Goal: Communication & Community: Answer question/provide support

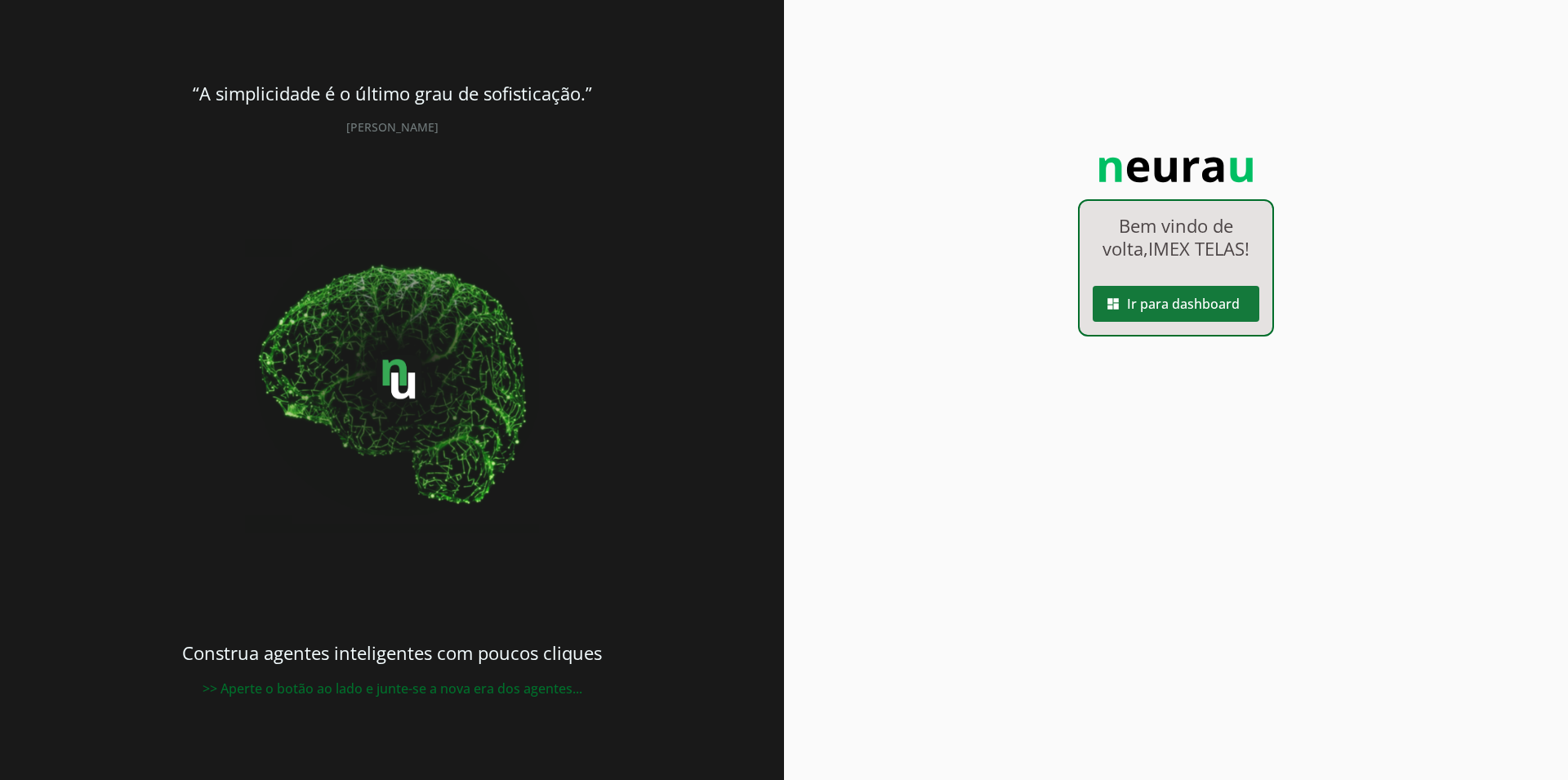
click at [1190, 298] on span at bounding box center [1176, 303] width 167 height 39
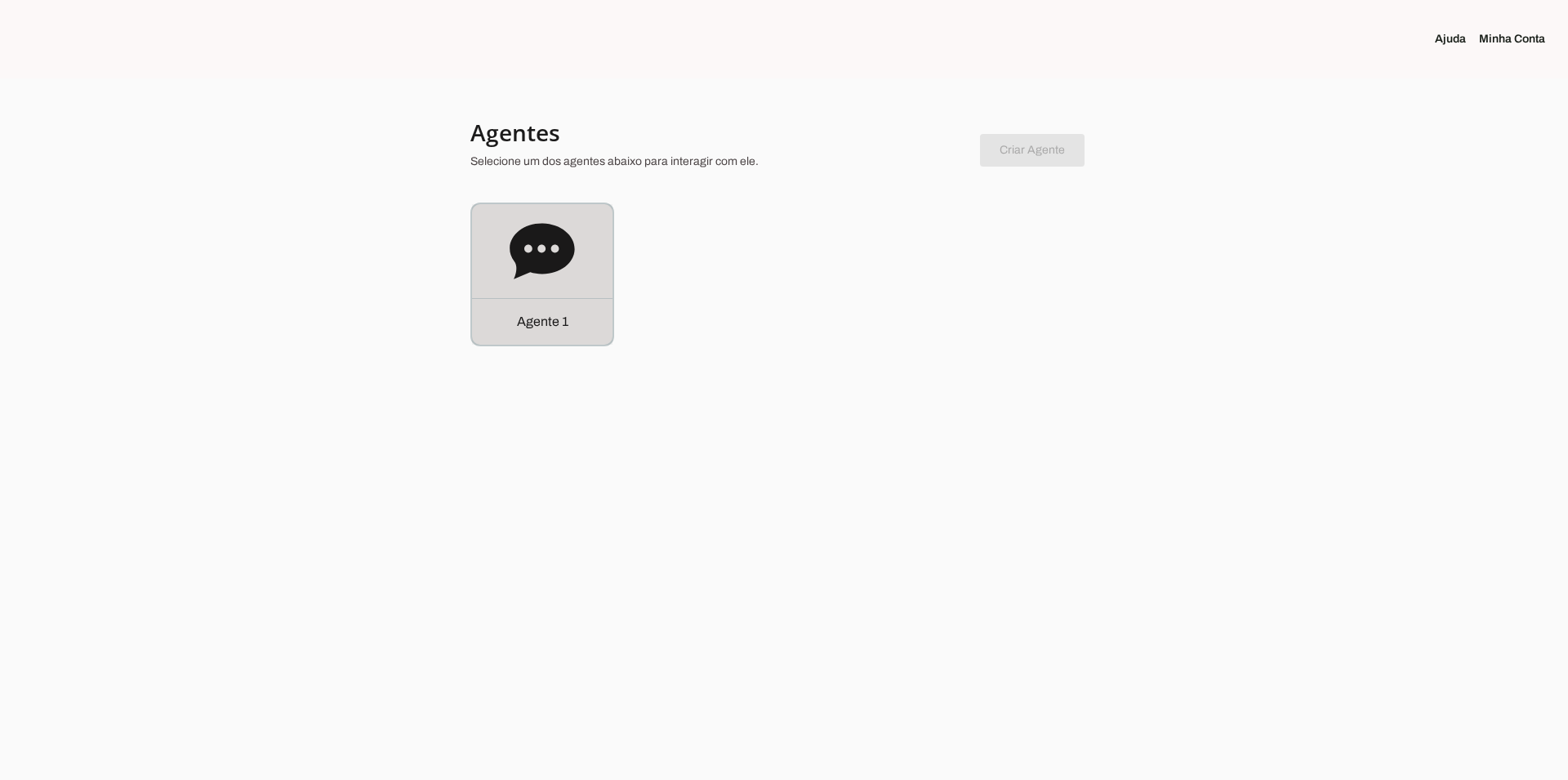
click at [540, 251] on icon at bounding box center [542, 252] width 65 height 65
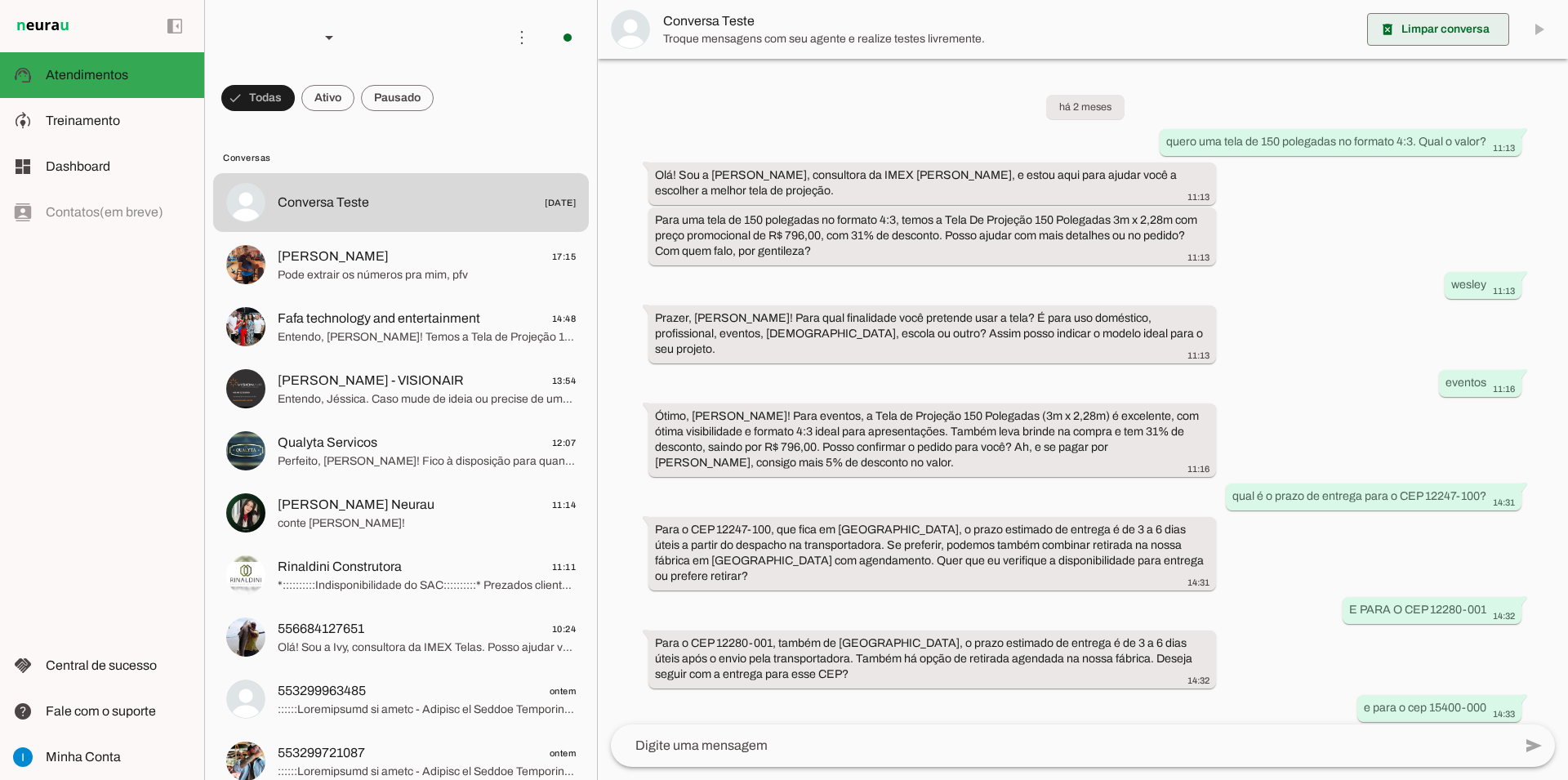
scroll to position [745, 0]
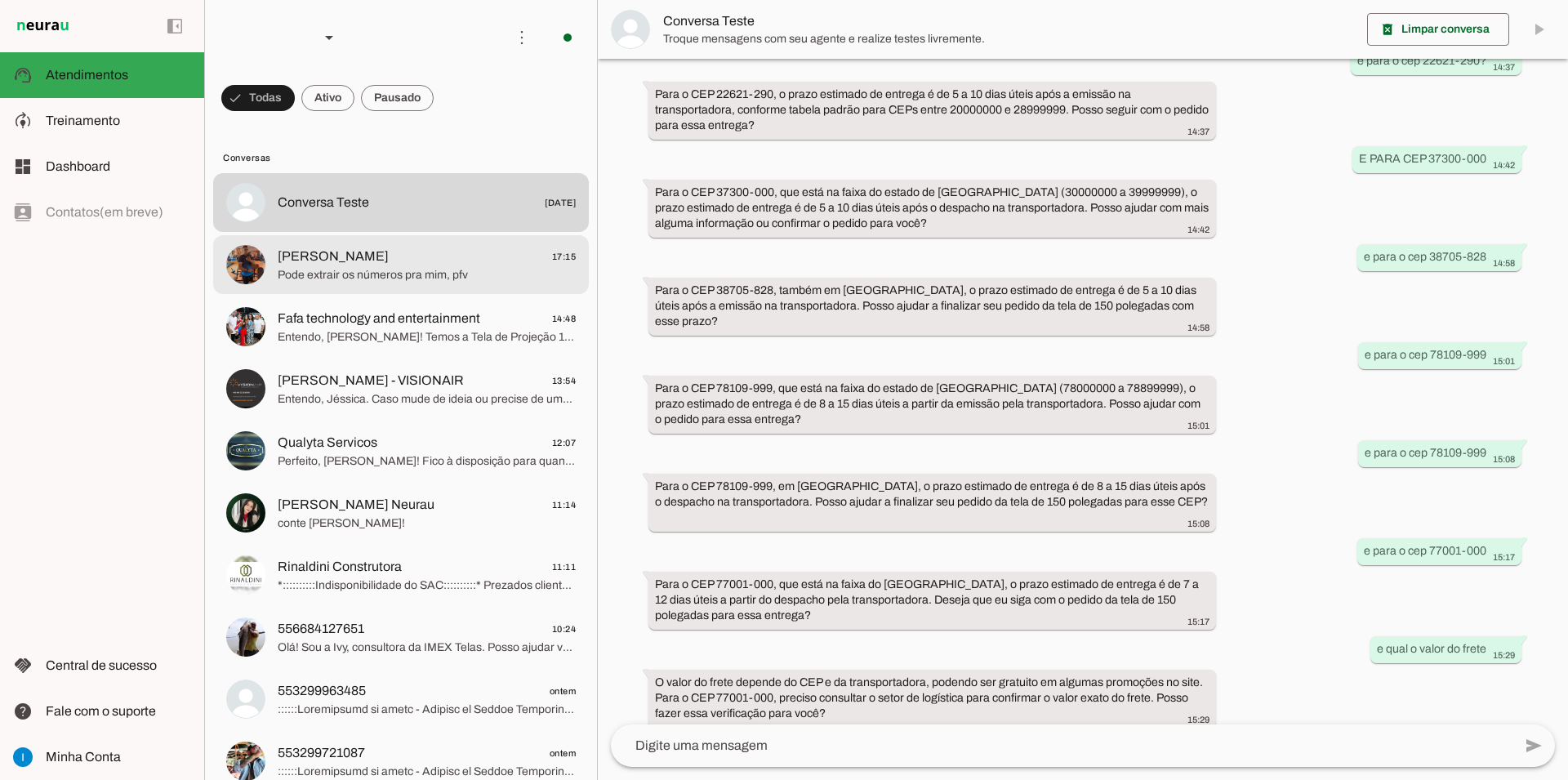
click at [457, 268] on span "Pode extrair os números pra mim, pfv" at bounding box center [427, 276] width 298 height 17
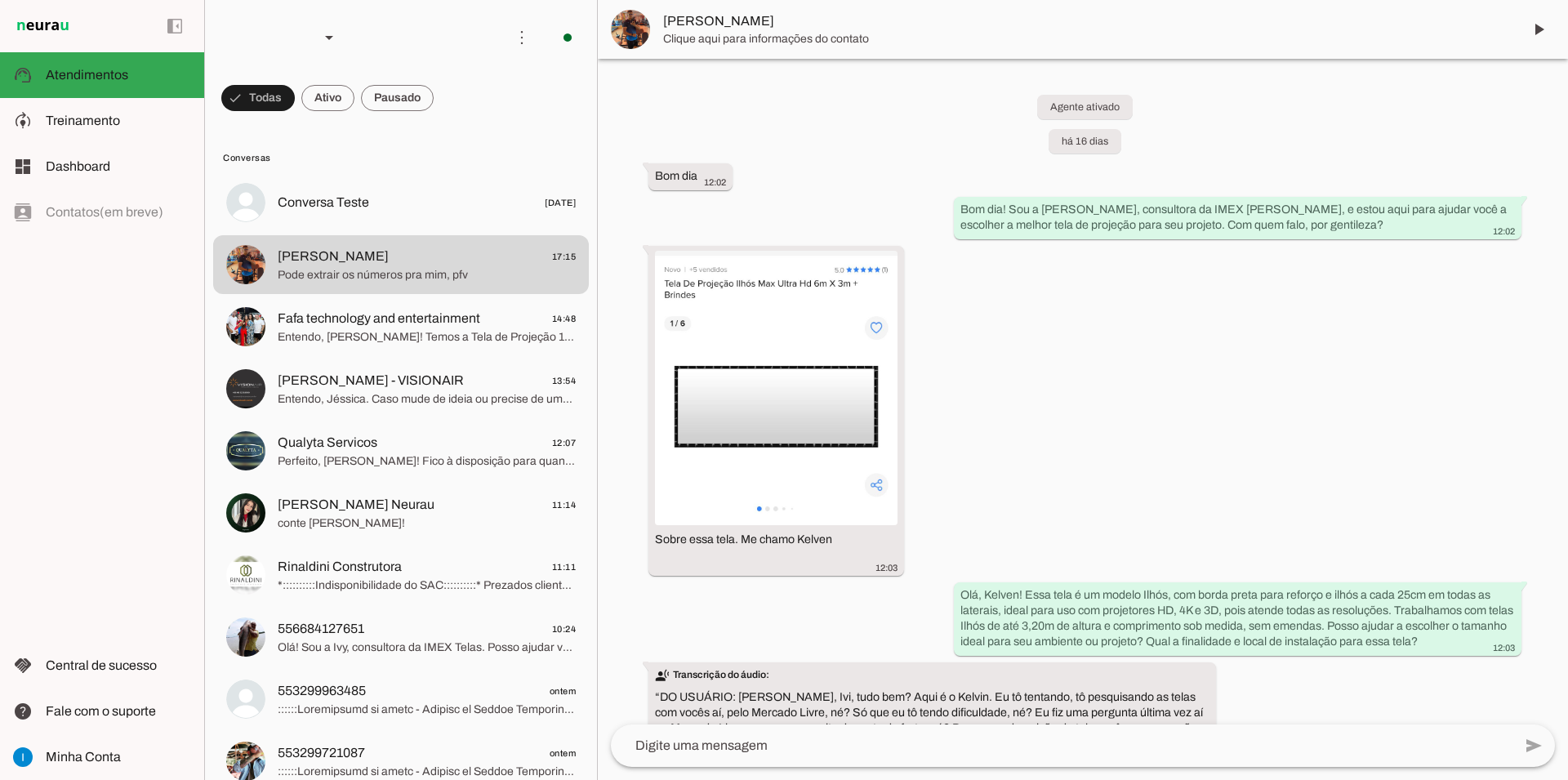
scroll to position [4838, 0]
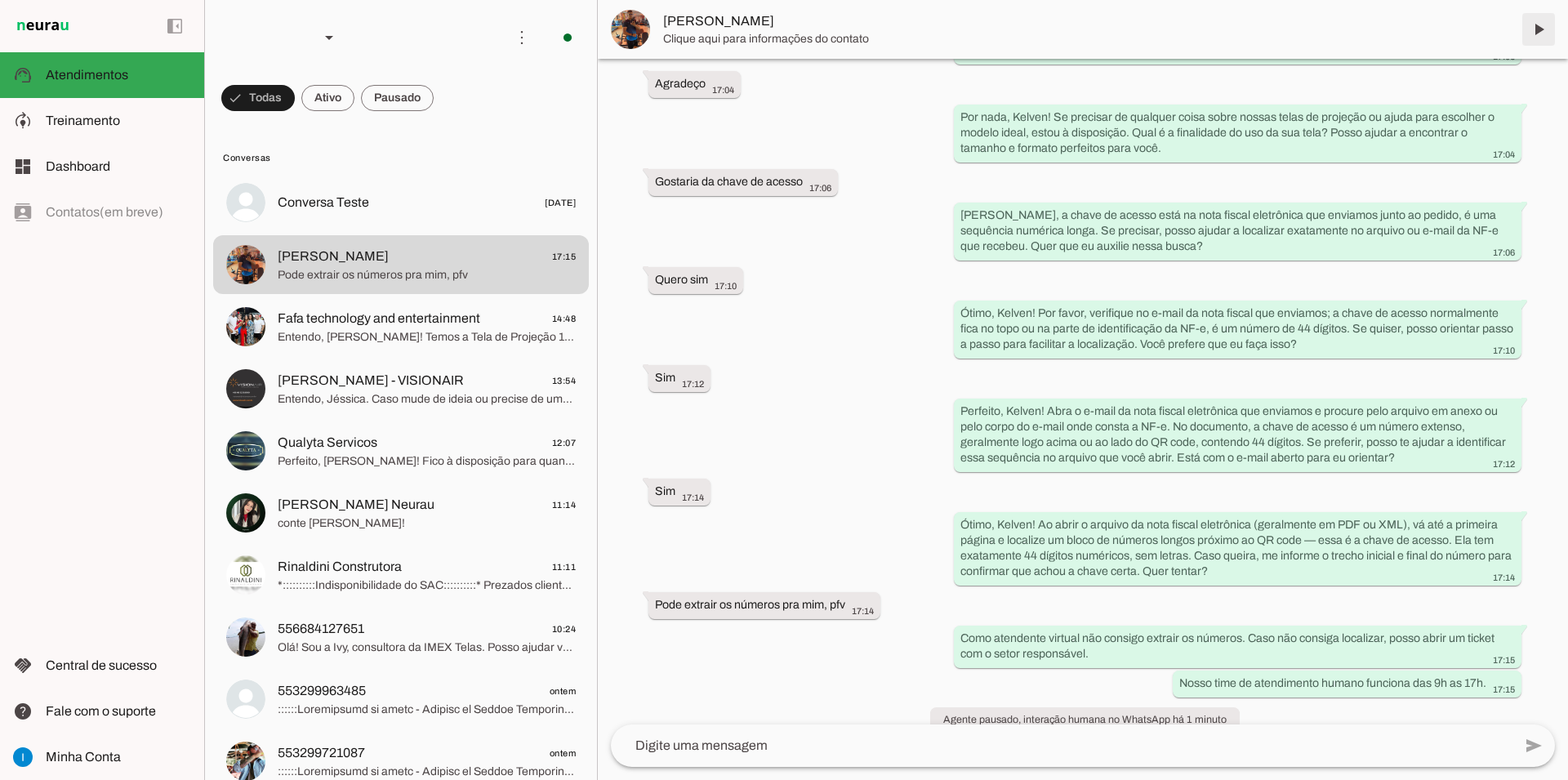
click at [1551, 23] on span at bounding box center [1538, 29] width 39 height 39
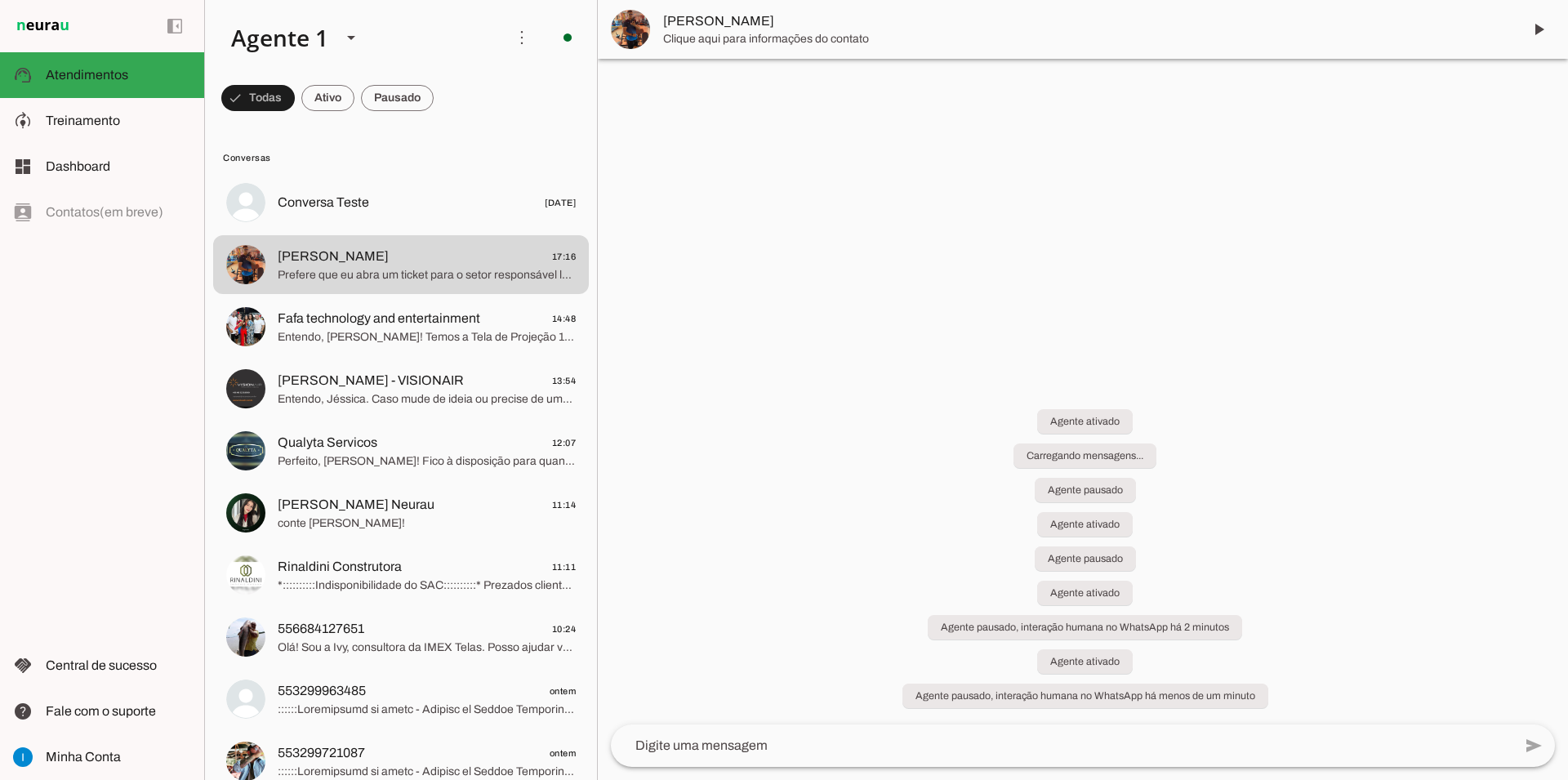
scroll to position [0, 0]
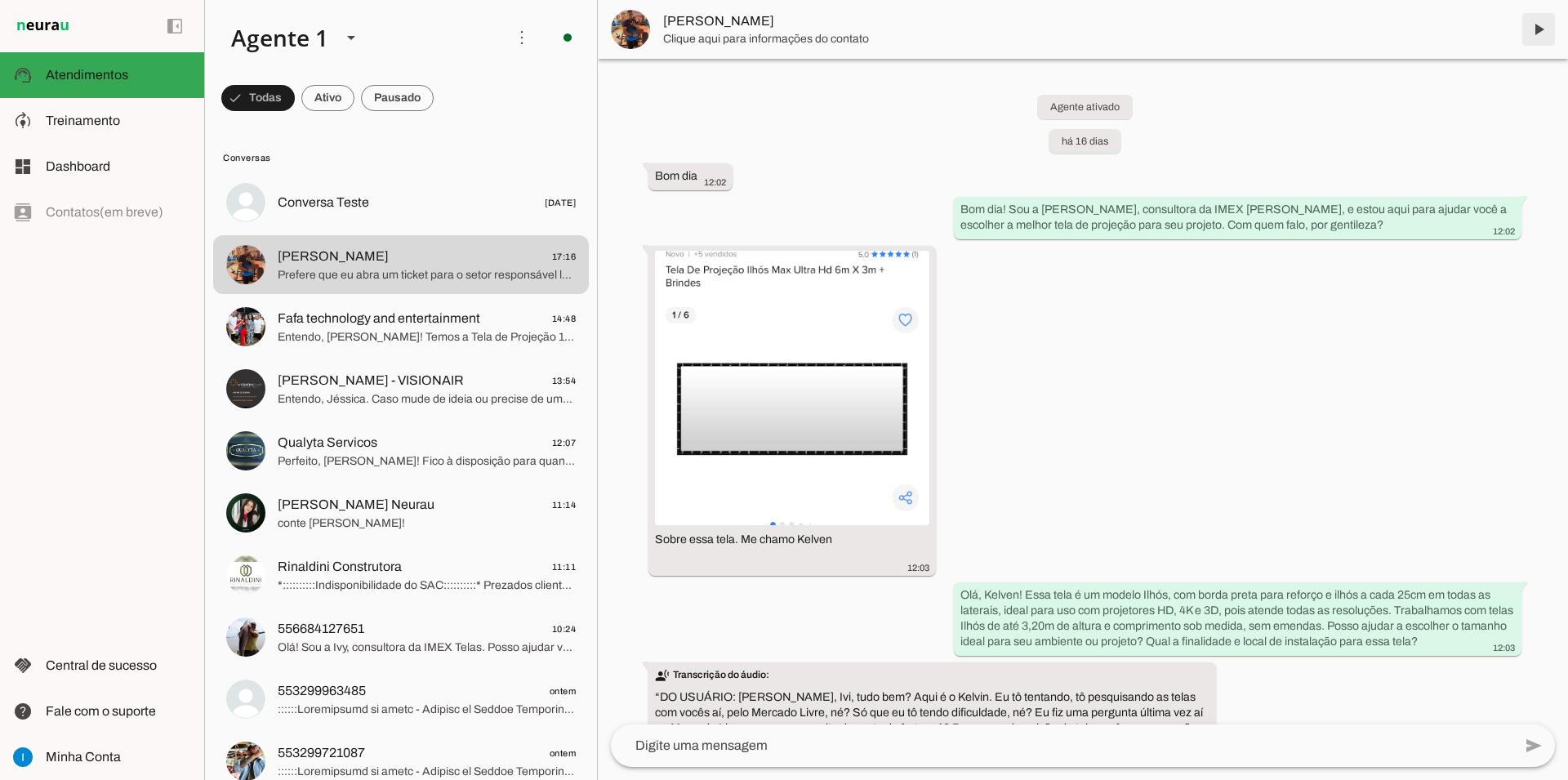
click at [1552, 32] on span at bounding box center [1538, 29] width 39 height 39
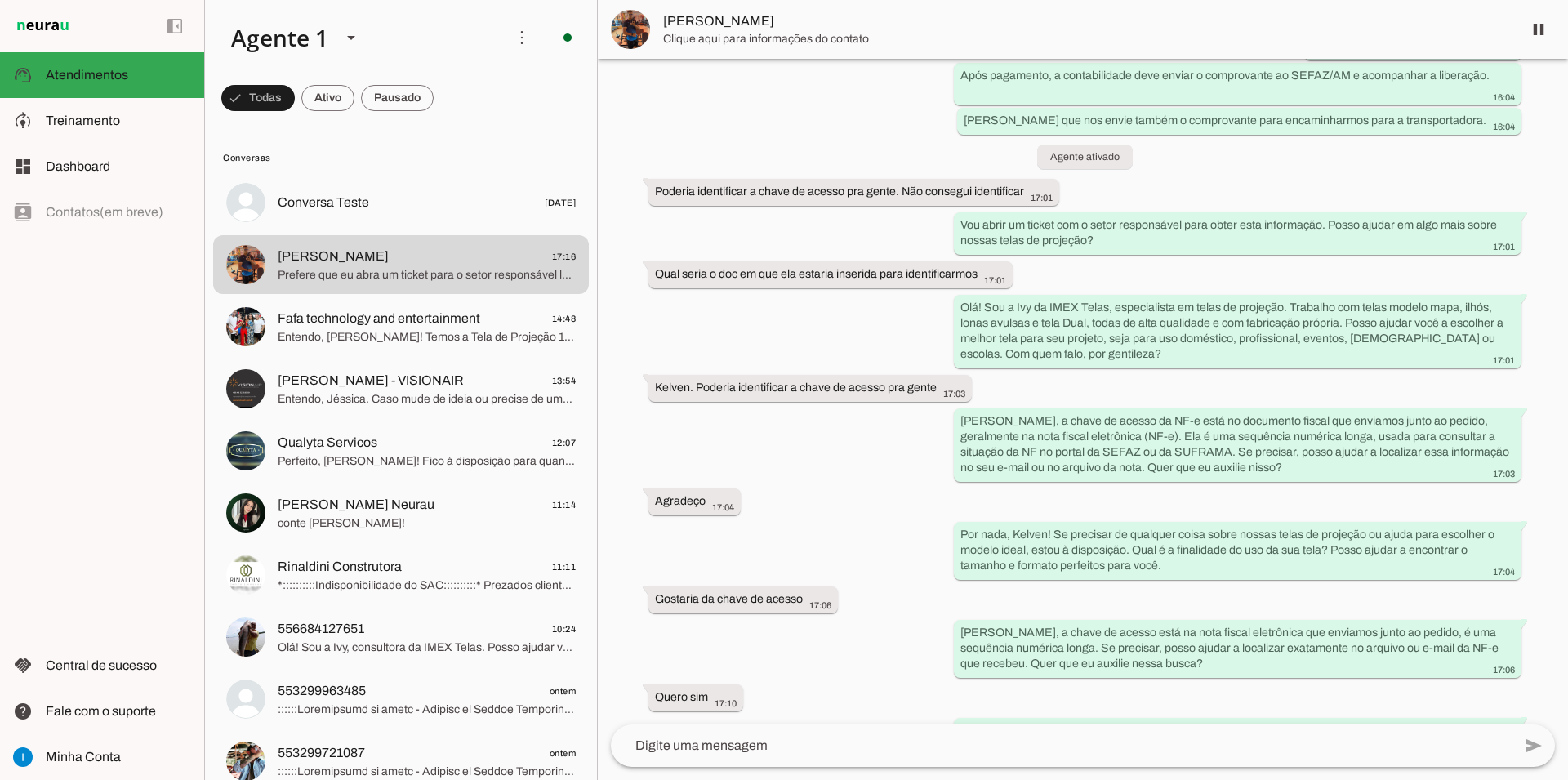
scroll to position [4994, 0]
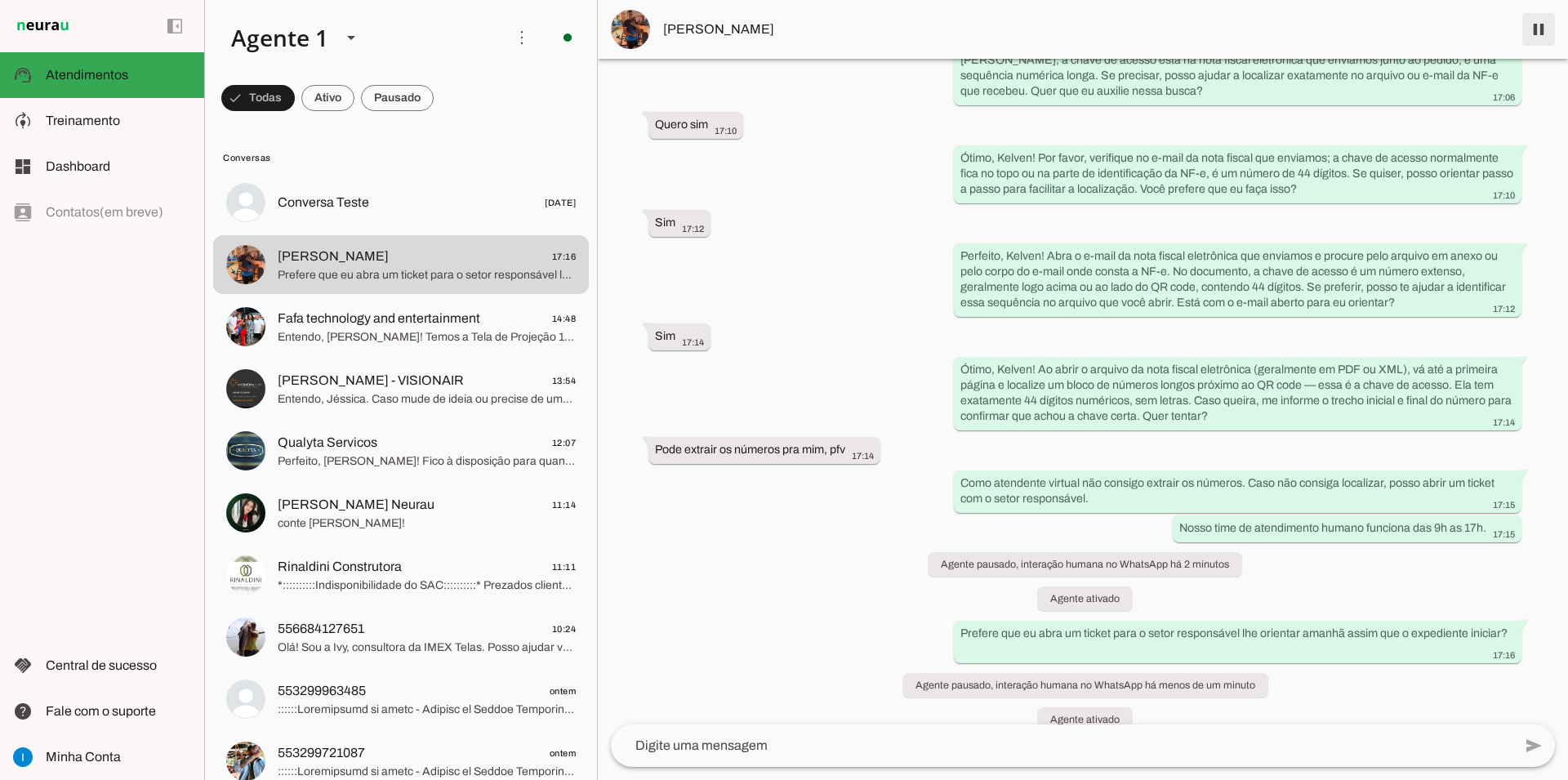
click at [1542, 28] on span at bounding box center [1538, 29] width 39 height 39
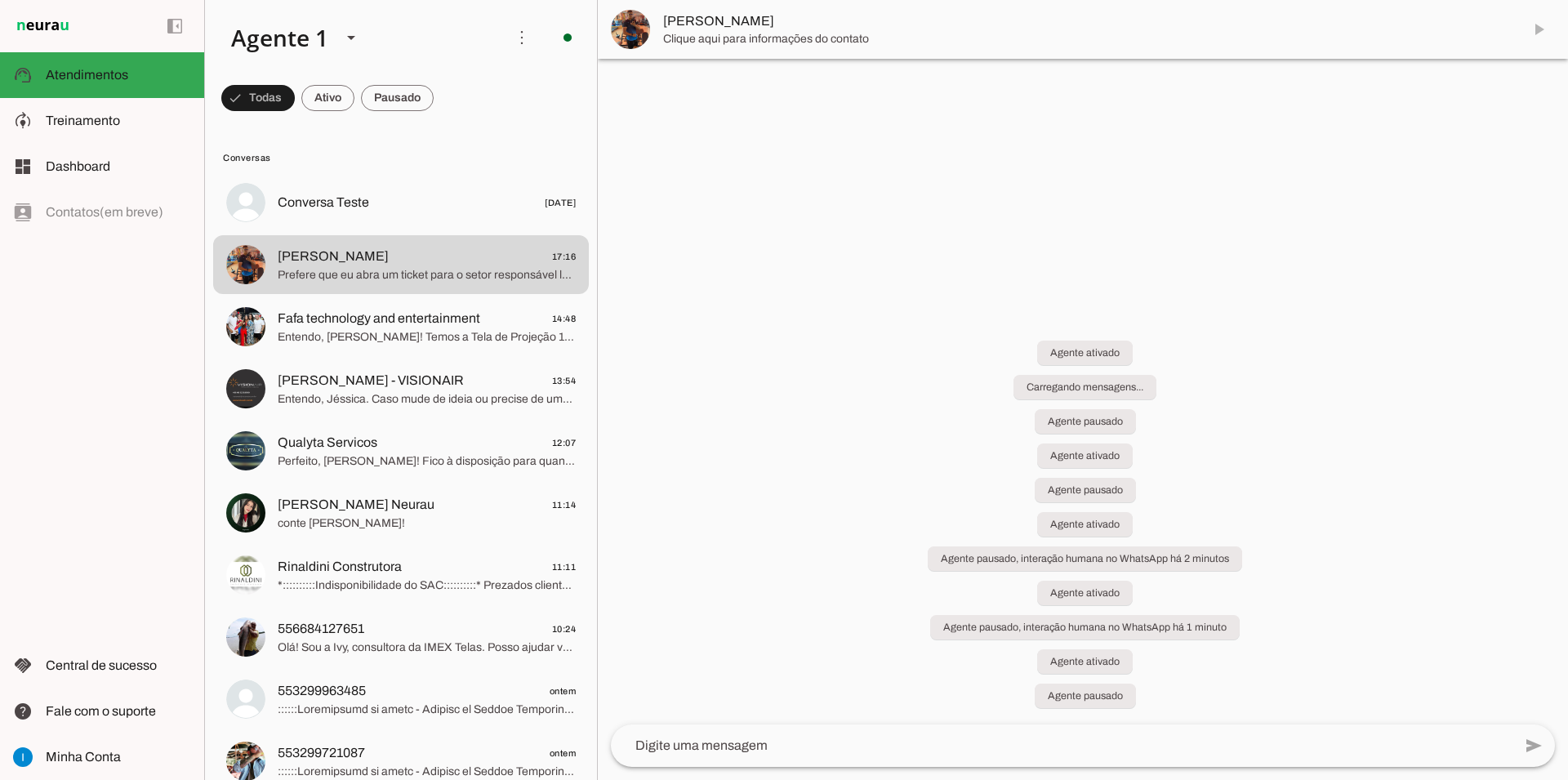
scroll to position [0, 0]
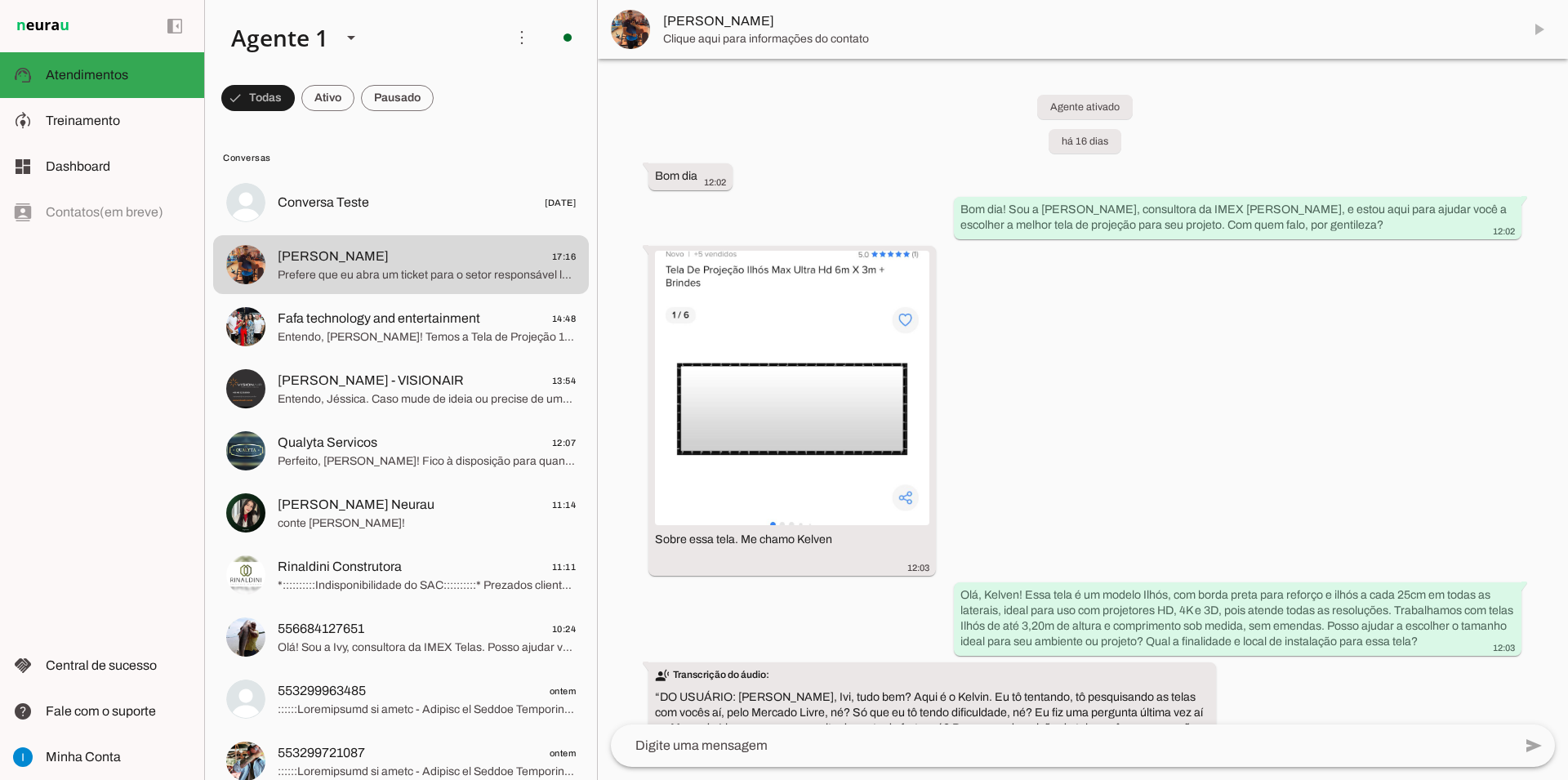
click at [1535, 32] on md-item "[PERSON_NAME]" at bounding box center [1082, 29] width 970 height 59
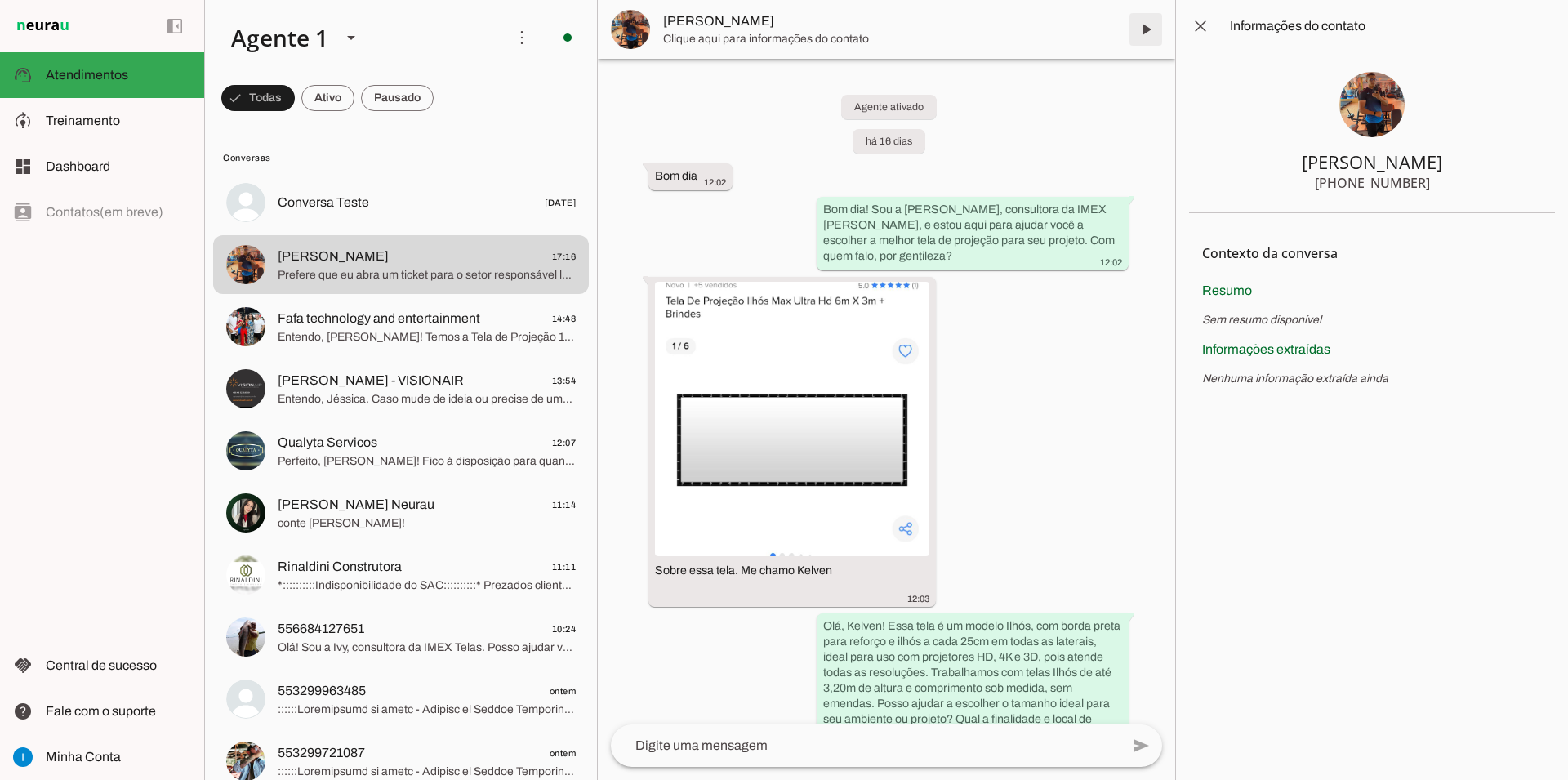
click at [1148, 34] on span at bounding box center [1146, 29] width 39 height 39
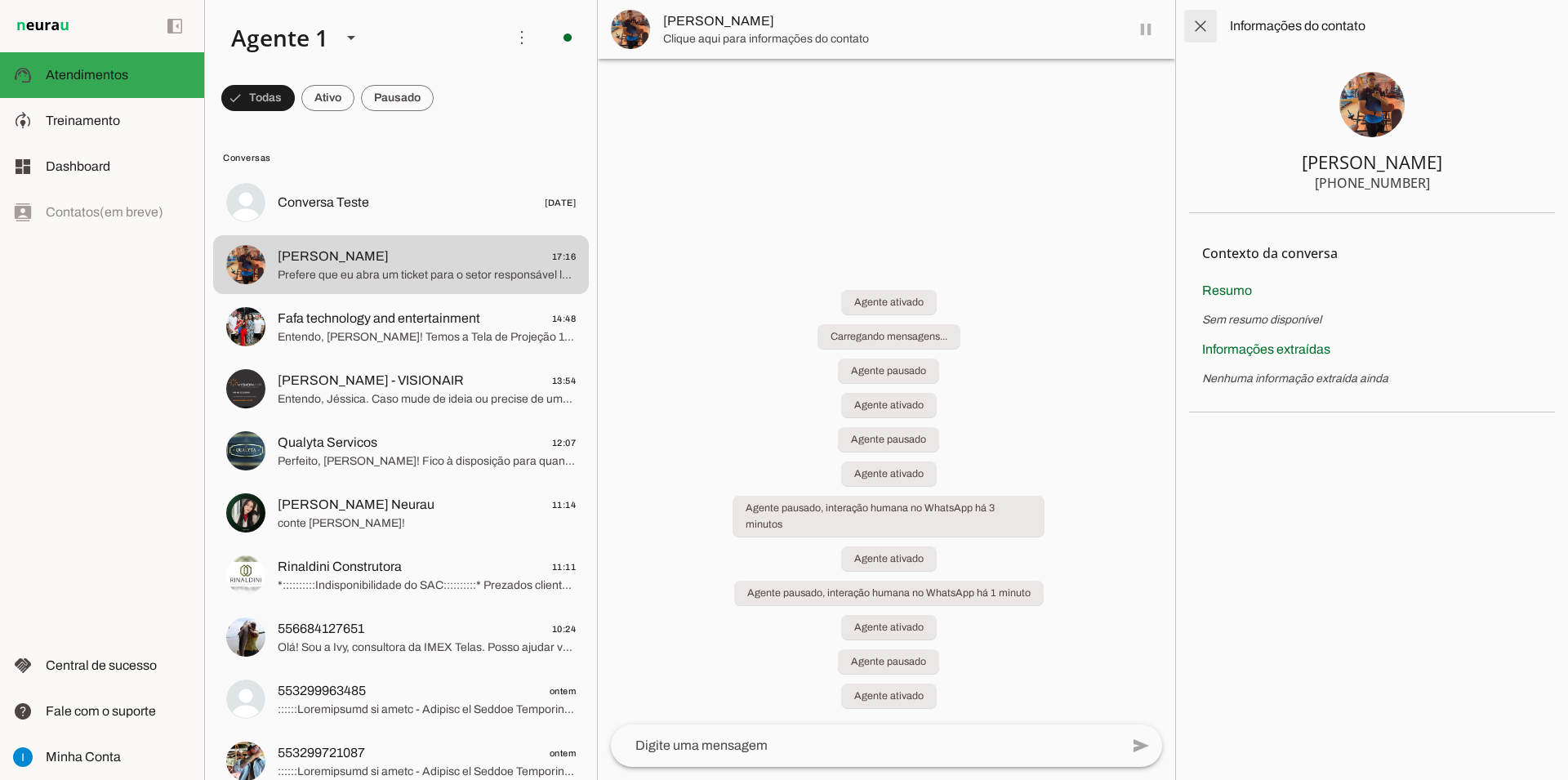
click at [1204, 23] on span at bounding box center [1200, 26] width 39 height 39
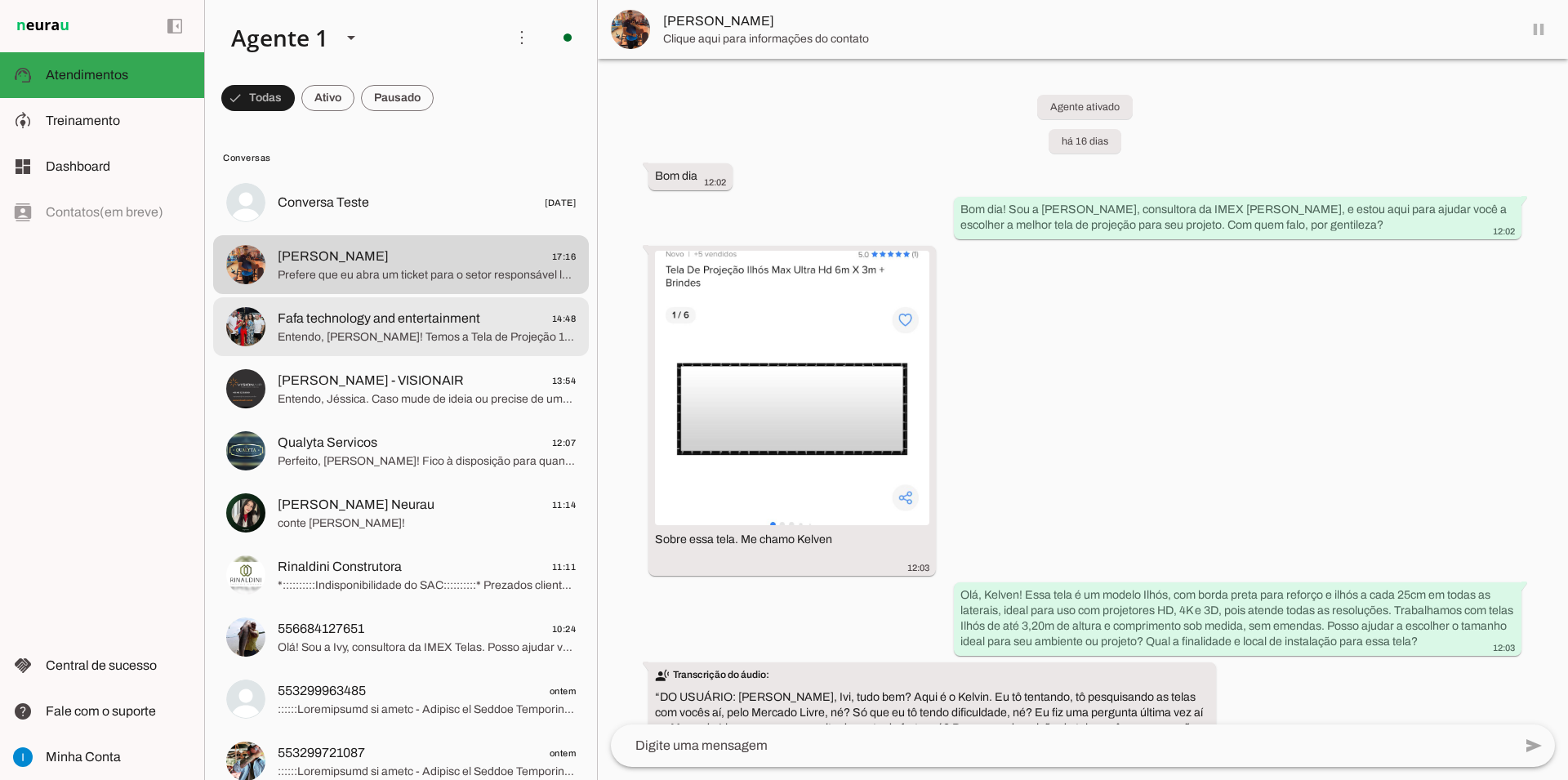
click at [493, 329] on span "Entendo, [PERSON_NAME]! Temos a Tela de Projeção 100” Widescreen 16:9 Matte Whi…" at bounding box center [427, 338] width 298 height 17
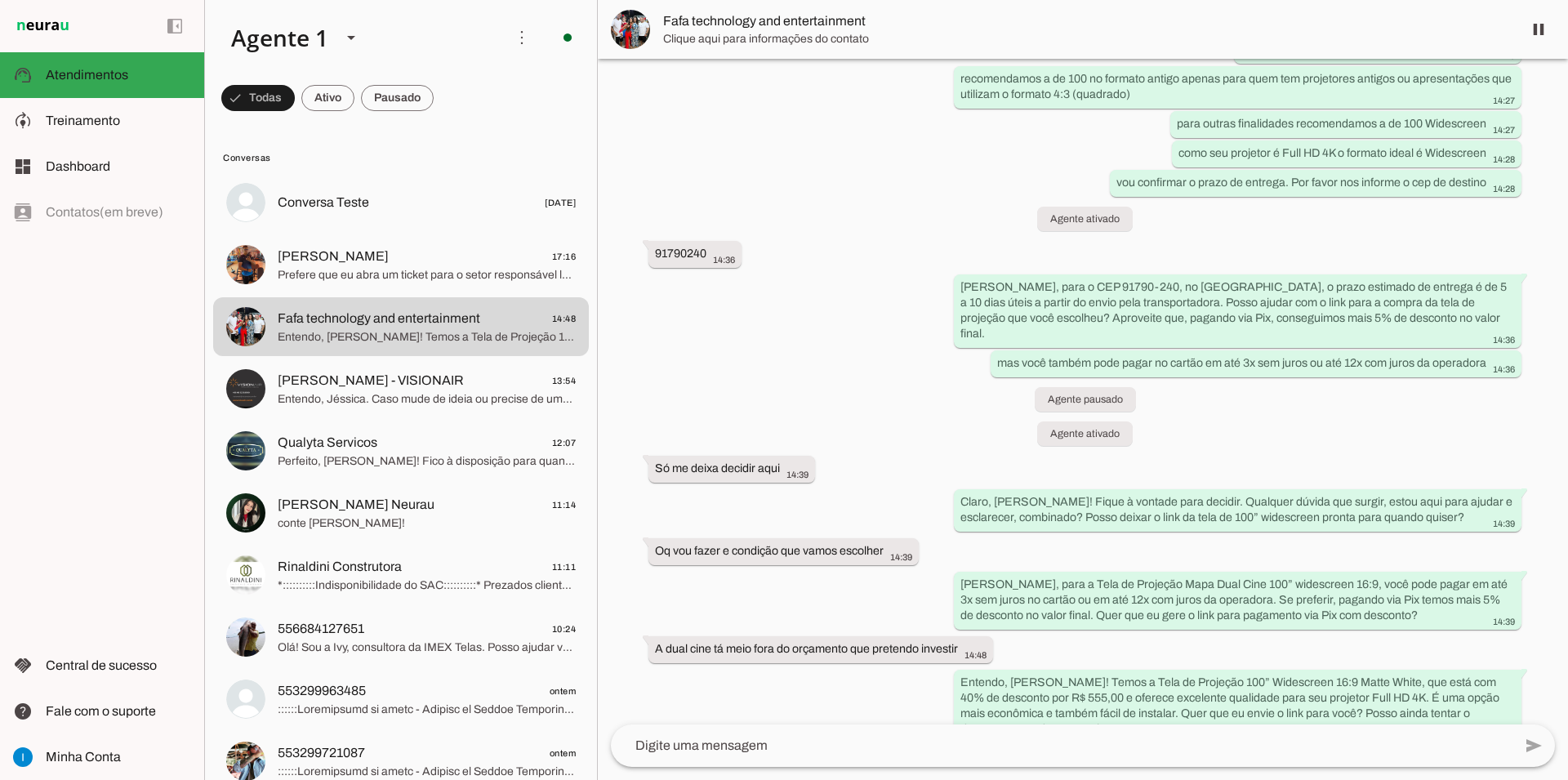
scroll to position [2138, 0]
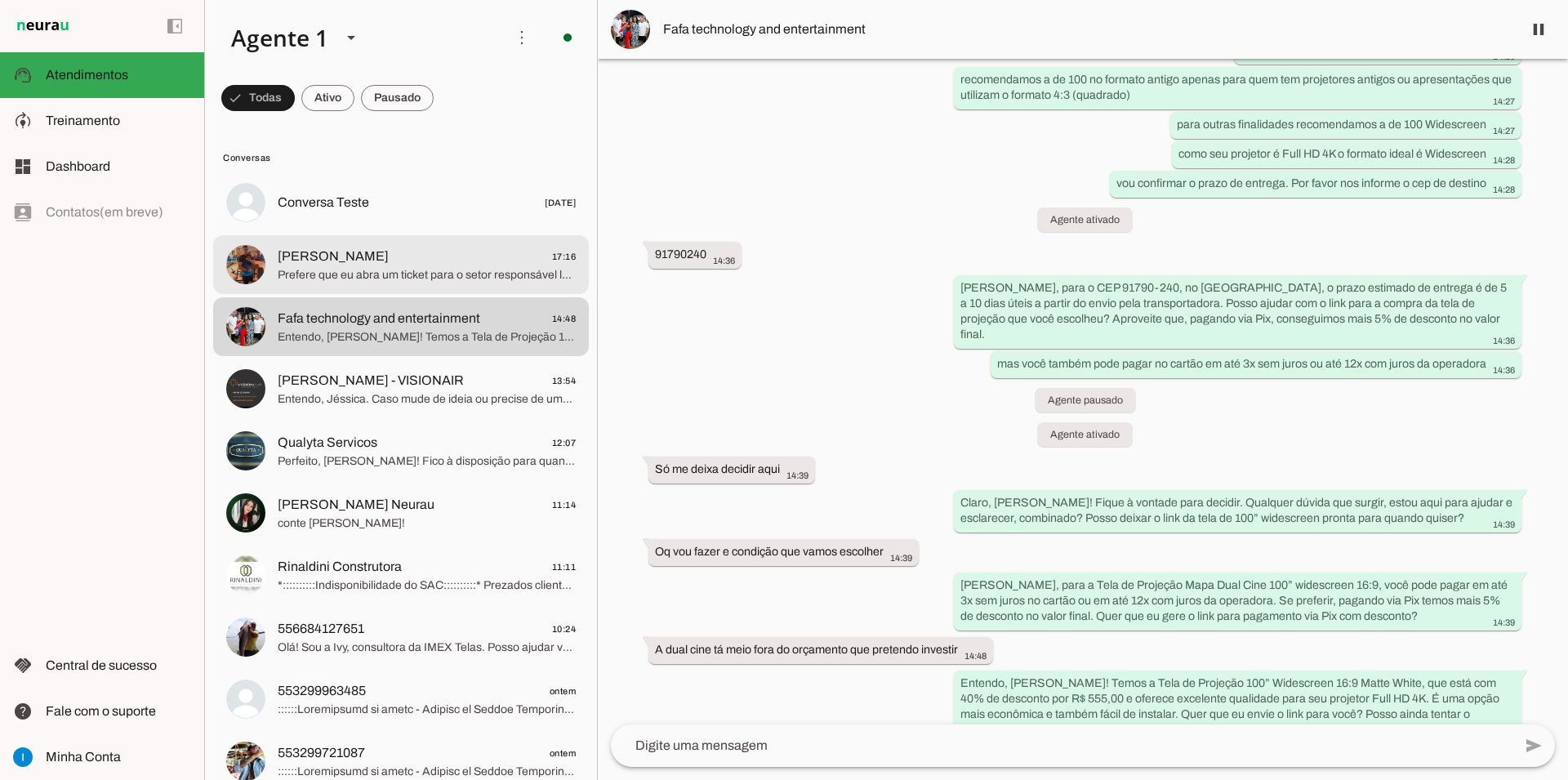
click at [522, 247] on span "[PERSON_NAME] 17:16" at bounding box center [427, 257] width 298 height 21
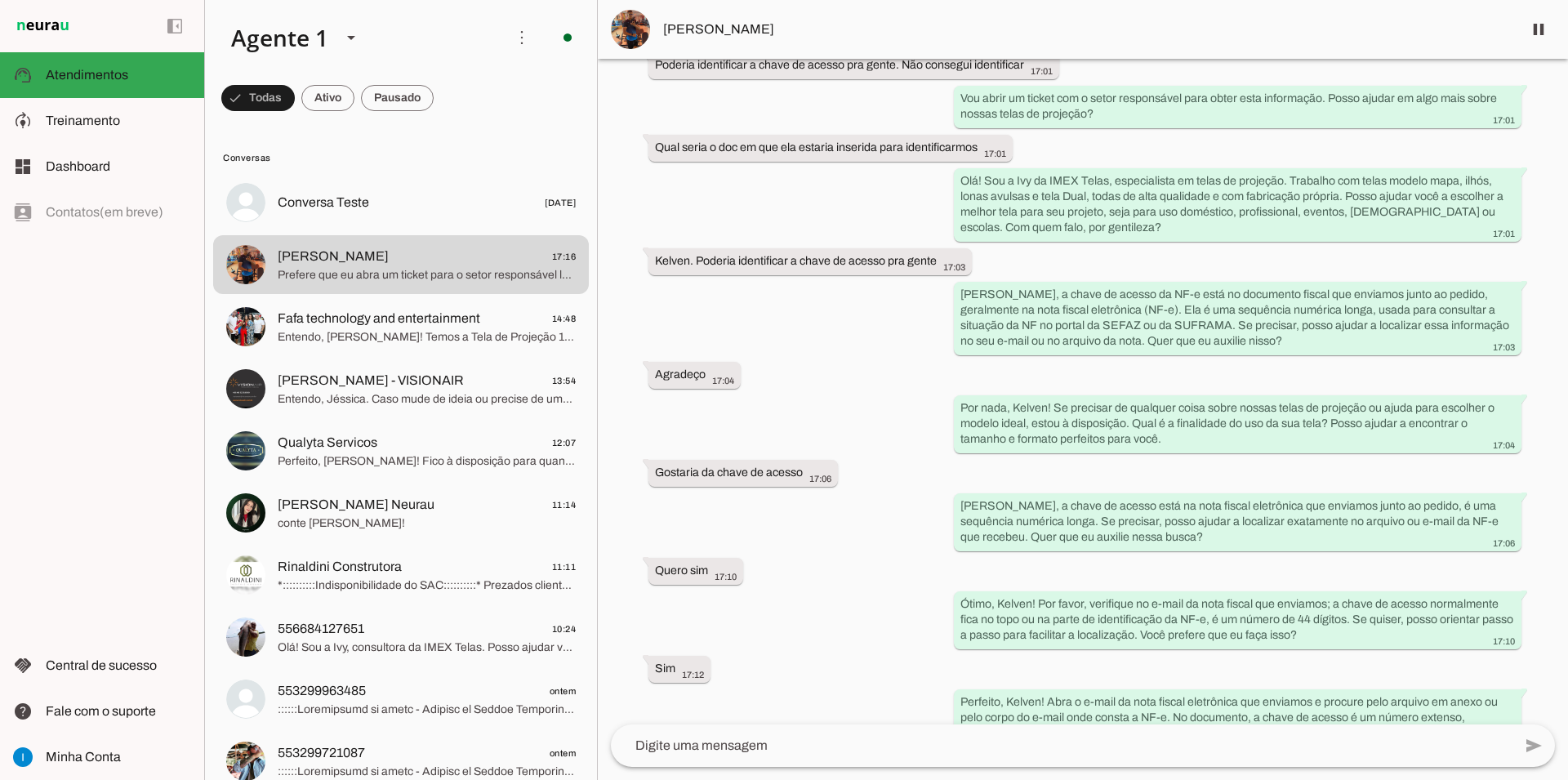
scroll to position [4180, 0]
